Goal: Information Seeking & Learning: Understand process/instructions

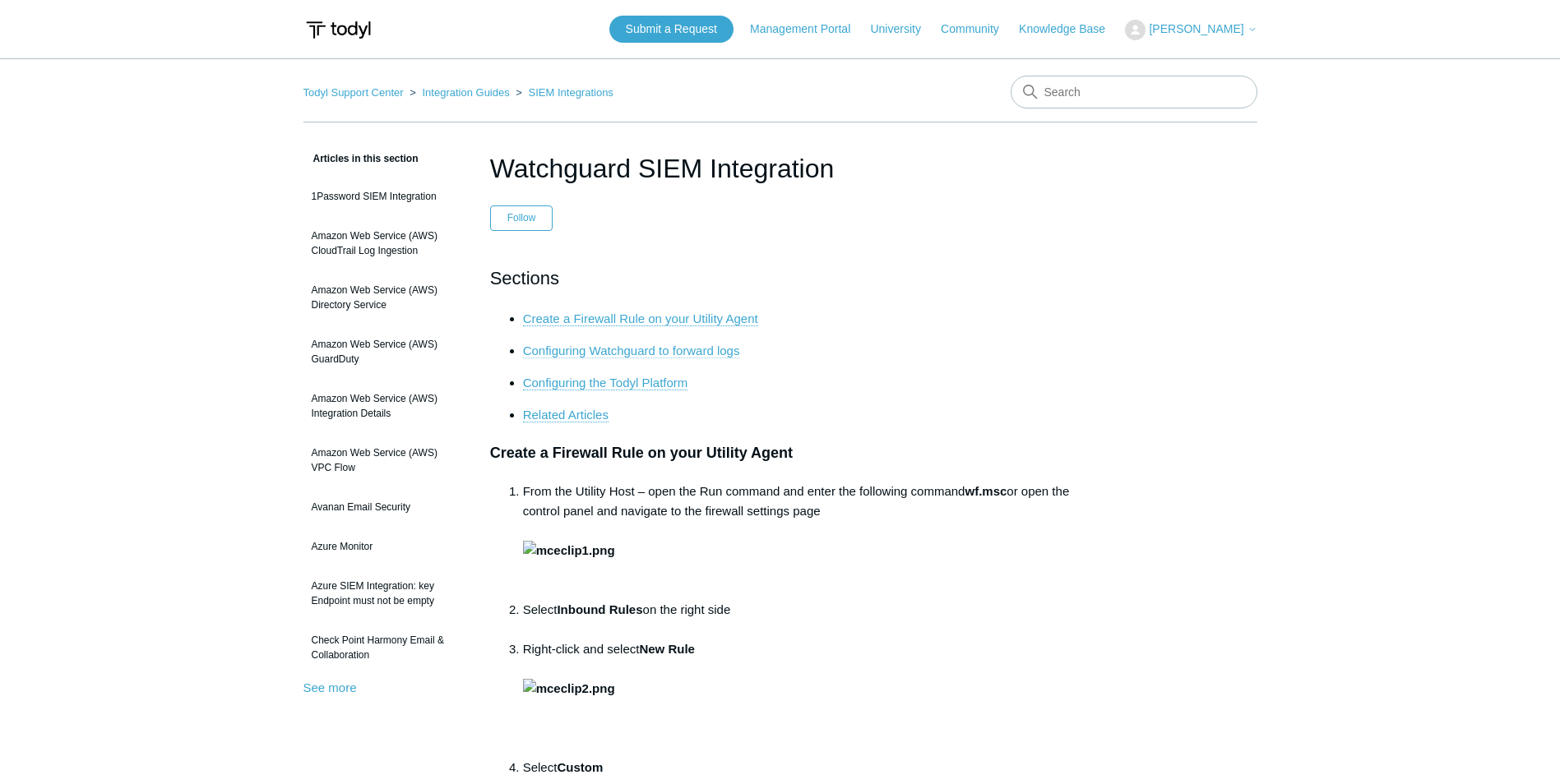
click at [618, 353] on link "Configuring Watchguard to forward logs" at bounding box center [632, 351] width 217 height 14
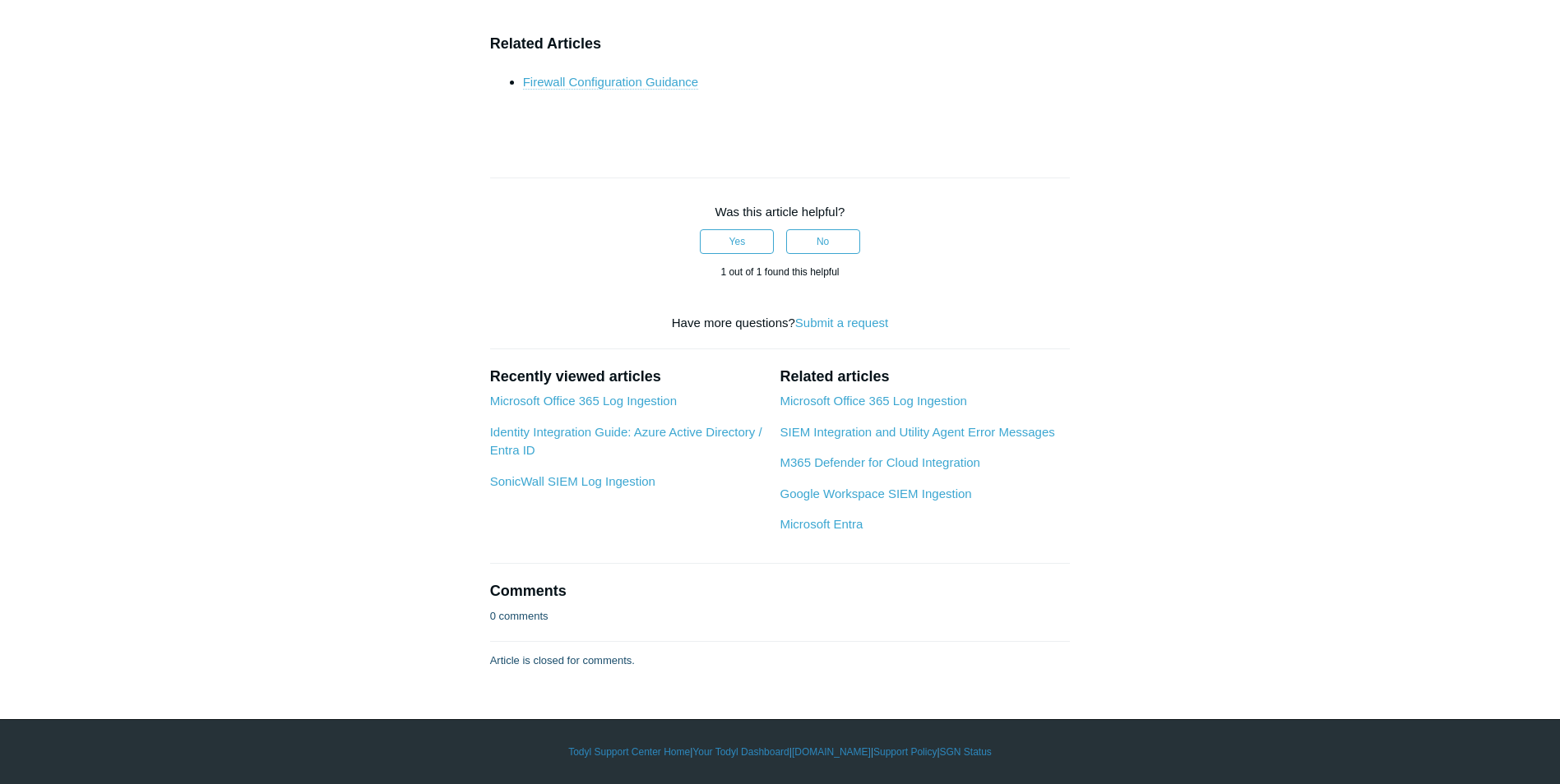
click at [598, 90] on link "Firewall Configuration Guidance" at bounding box center [611, 81] width 175 height 14
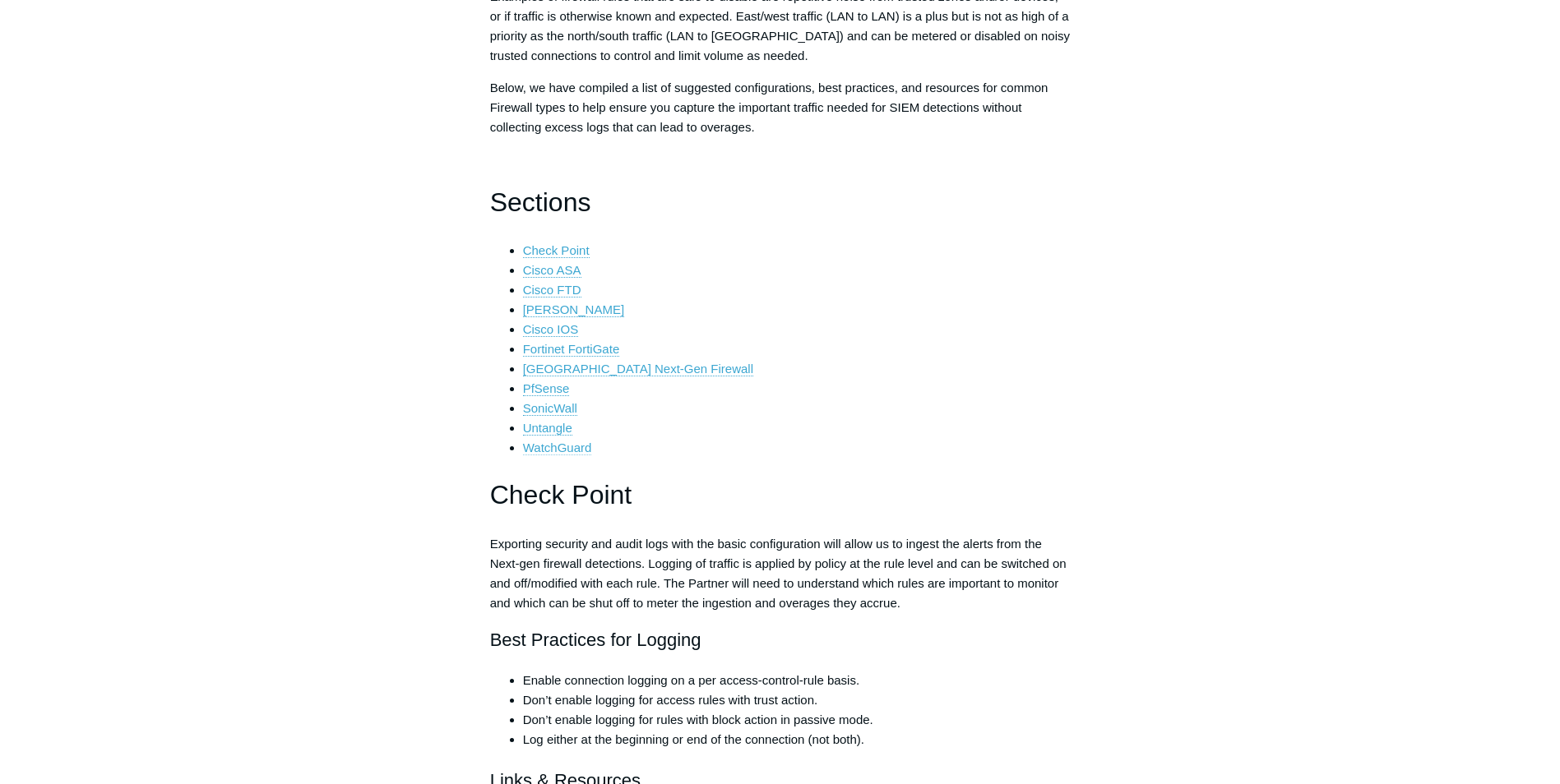
click at [565, 451] on link "WatchGuard" at bounding box center [558, 448] width 69 height 14
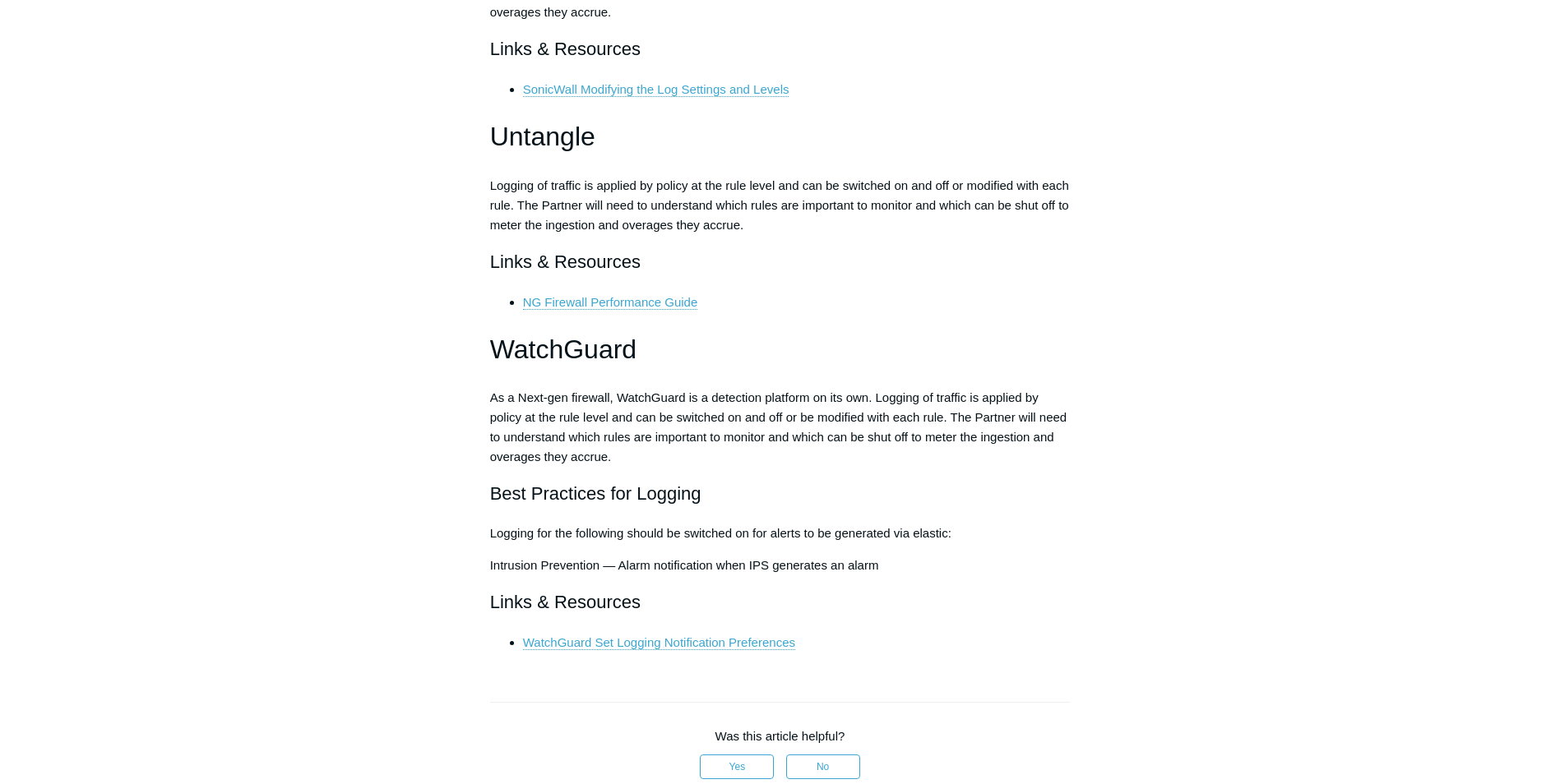
scroll to position [4514, 0]
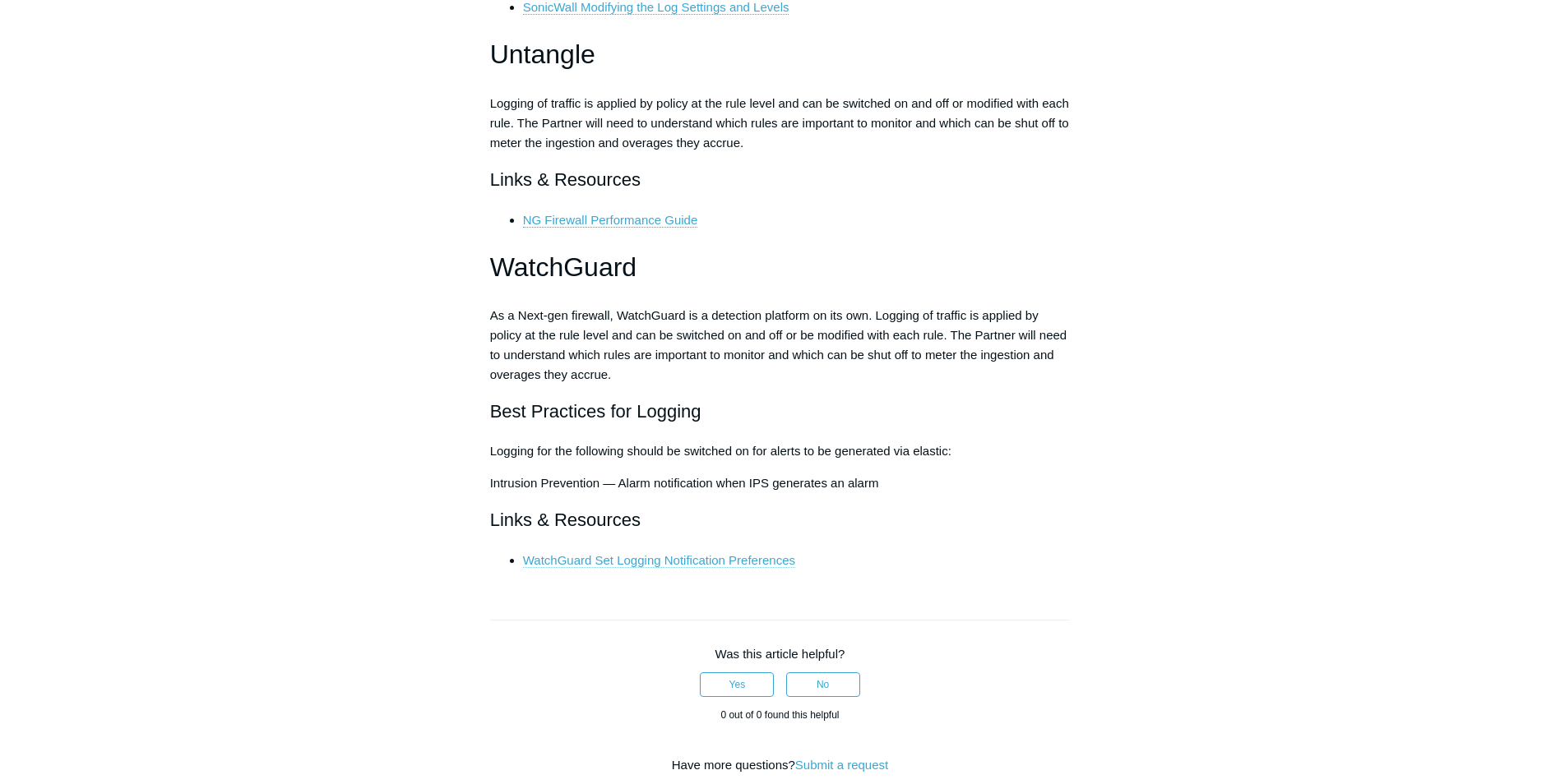
click at [651, 560] on link "WatchGuard Set Logging Notification Preferences" at bounding box center [659, 560] width 272 height 14
